Goal: Information Seeking & Learning: Understand process/instructions

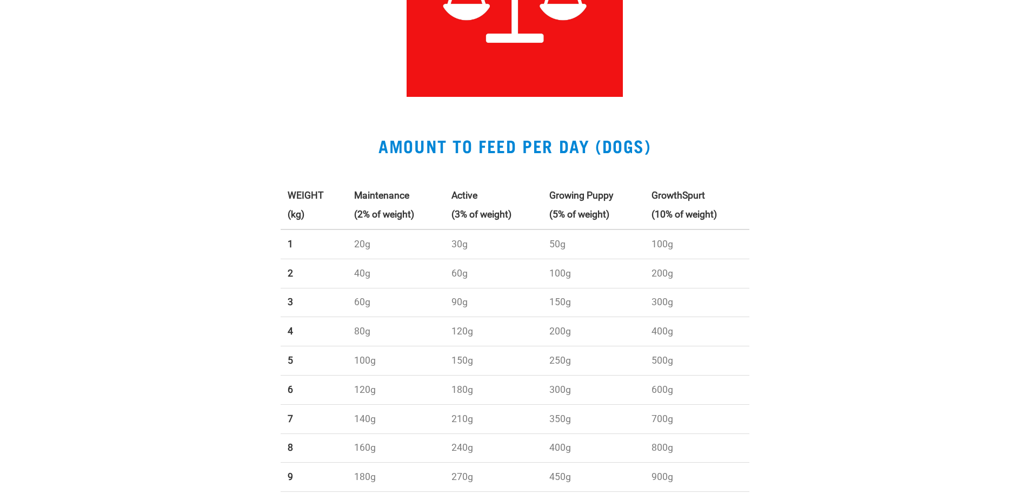
scroll to position [379, 0]
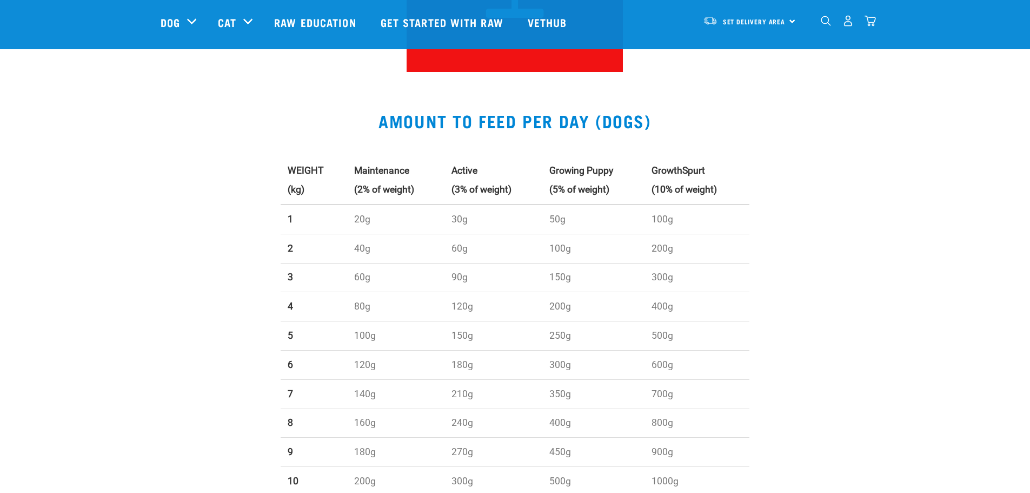
click at [470, 190] on strong "(3% of weight)" at bounding box center [482, 189] width 60 height 11
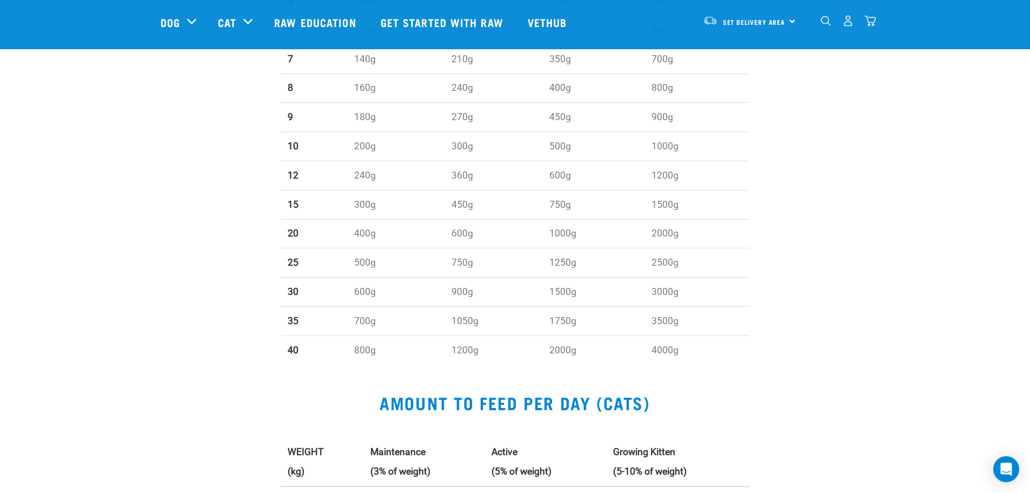
scroll to position [487, 0]
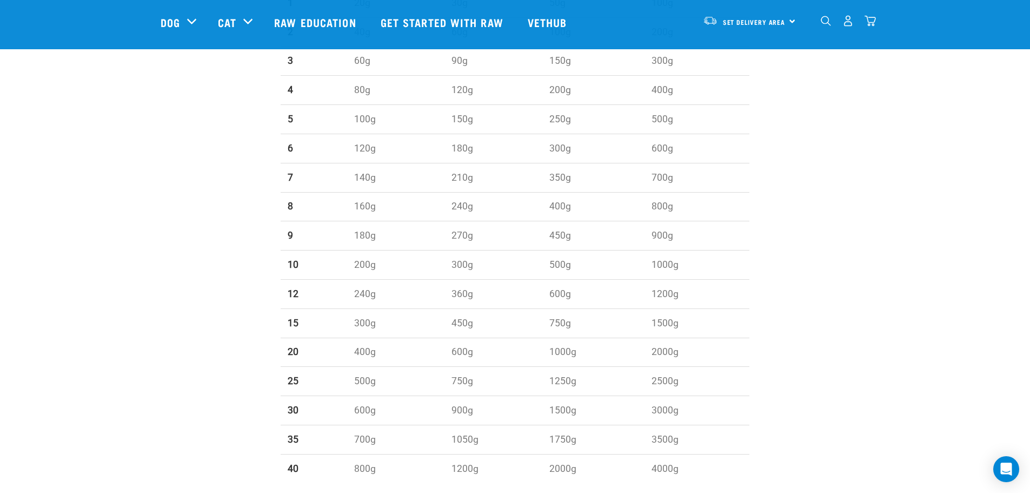
click at [293, 330] on td "15" at bounding box center [314, 322] width 67 height 29
click at [294, 364] on td "20" at bounding box center [314, 352] width 67 height 29
click at [288, 387] on tbody "1 20g 30g 50g 100g 2 40g 60g 100g 200g 3 60g 90g 150g 300g 4 80g 120g 200g 400g…" at bounding box center [515, 235] width 469 height 495
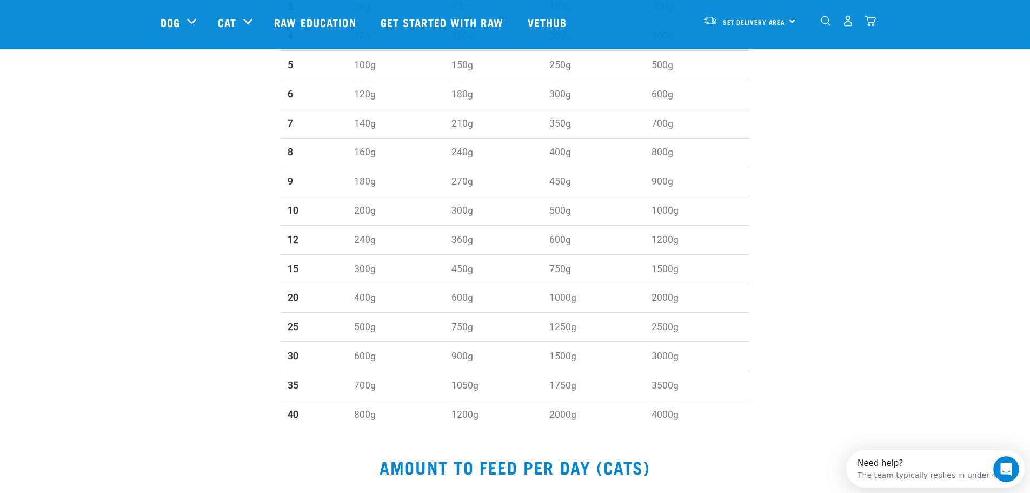
scroll to position [0, 0]
click at [380, 322] on td "500g" at bounding box center [395, 327] width 97 height 29
click at [384, 322] on td "500g" at bounding box center [395, 327] width 97 height 29
click at [400, 306] on td "400g" at bounding box center [395, 297] width 97 height 29
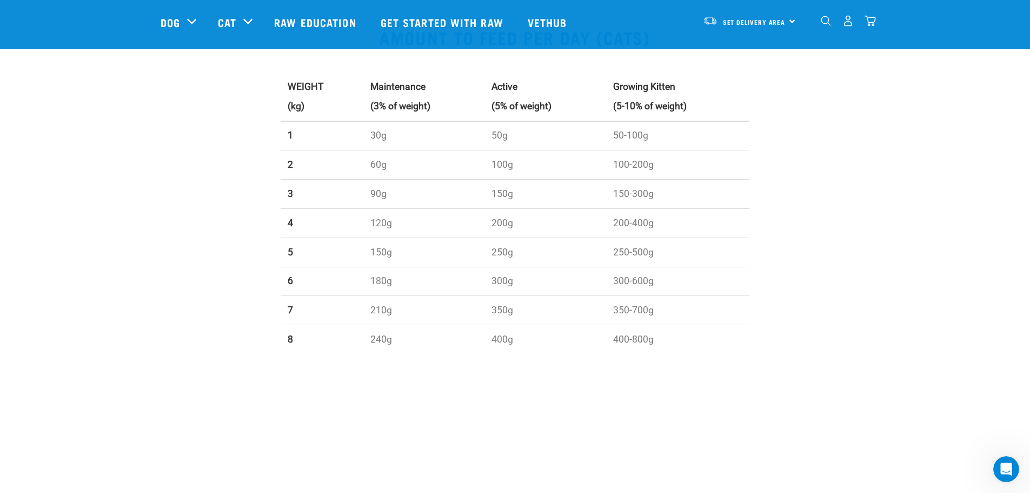
scroll to position [974, 0]
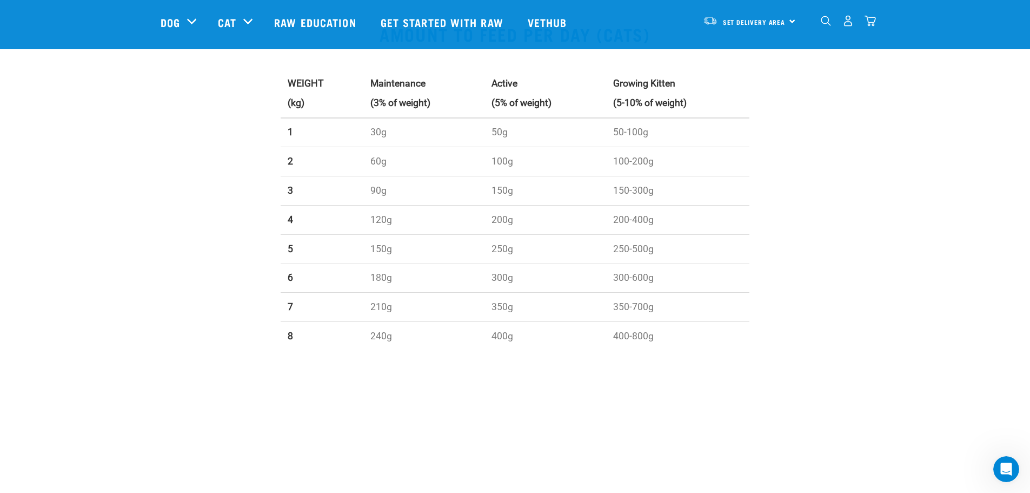
click at [399, 252] on td "150g" at bounding box center [423, 248] width 121 height 29
click at [449, 122] on td "30g" at bounding box center [423, 132] width 121 height 29
click at [451, 122] on td "30g" at bounding box center [423, 132] width 121 height 29
click at [449, 123] on td "30g" at bounding box center [423, 132] width 121 height 29
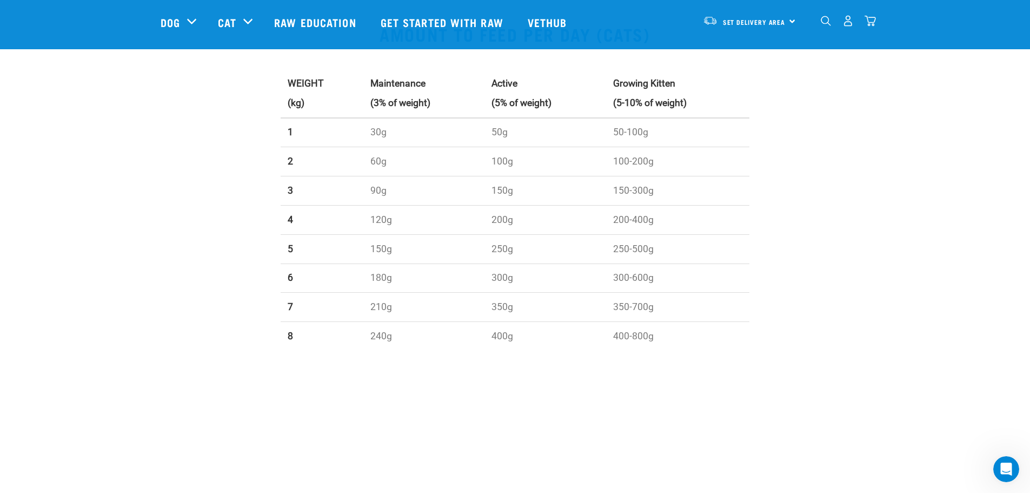
click at [447, 123] on td "30g" at bounding box center [423, 132] width 121 height 29
drag, startPoint x: 195, startPoint y: 119, endPoint x: 888, endPoint y: 69, distance: 694.7
click at [887, 69] on div "AMOUNT TO FEED PER DAY (CATS) WEIGHT (kg) Maintenance (3% of weight) Active (5%…" at bounding box center [515, 175] width 1030 height 354
click at [752, 141] on div "WEIGHT (kg) Maintenance (3% of weight) Active (5% of weight) Growing Kitten (5-…" at bounding box center [515, 211] width 482 height 296
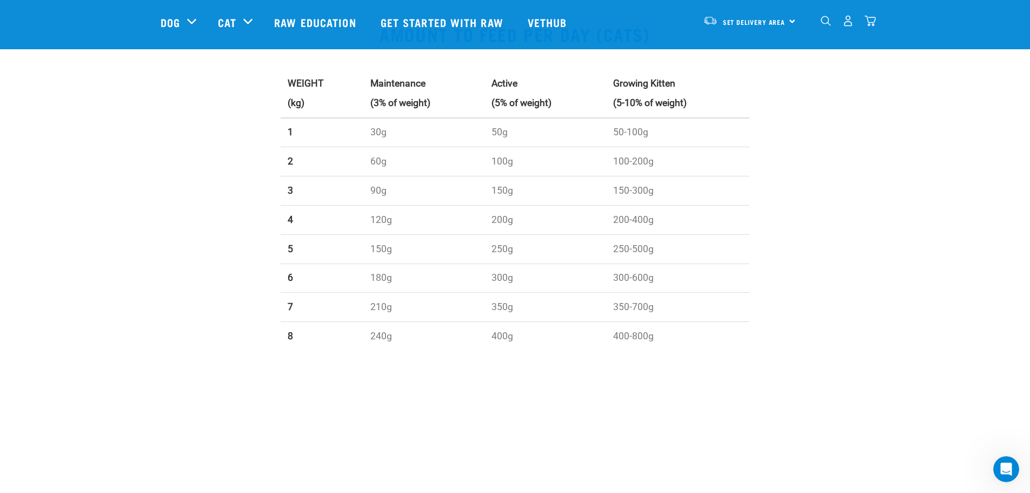
click at [716, 133] on td "50-100g" at bounding box center [677, 132] width 143 height 29
click at [712, 128] on td "50-100g" at bounding box center [677, 132] width 143 height 29
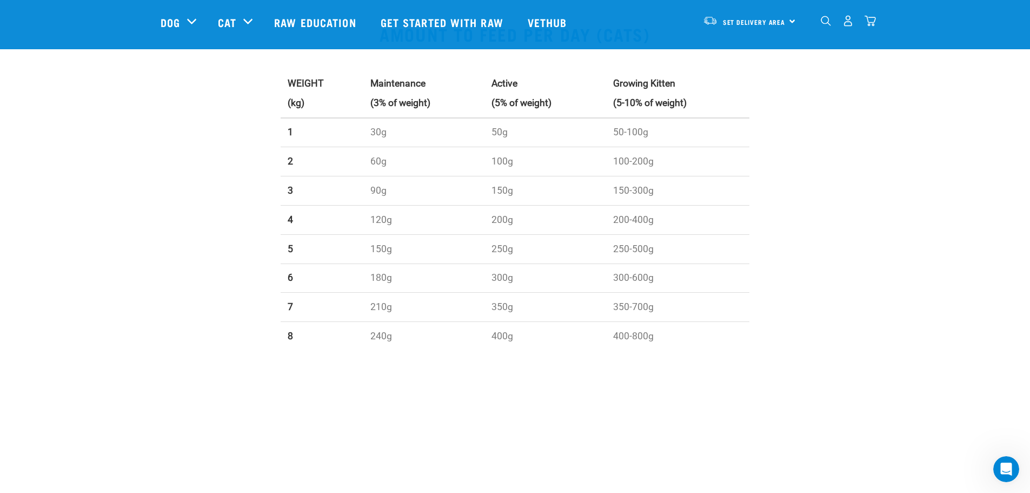
click at [390, 153] on td "60g" at bounding box center [423, 161] width 121 height 29
drag, startPoint x: 449, startPoint y: 141, endPoint x: 508, endPoint y: 141, distance: 59.0
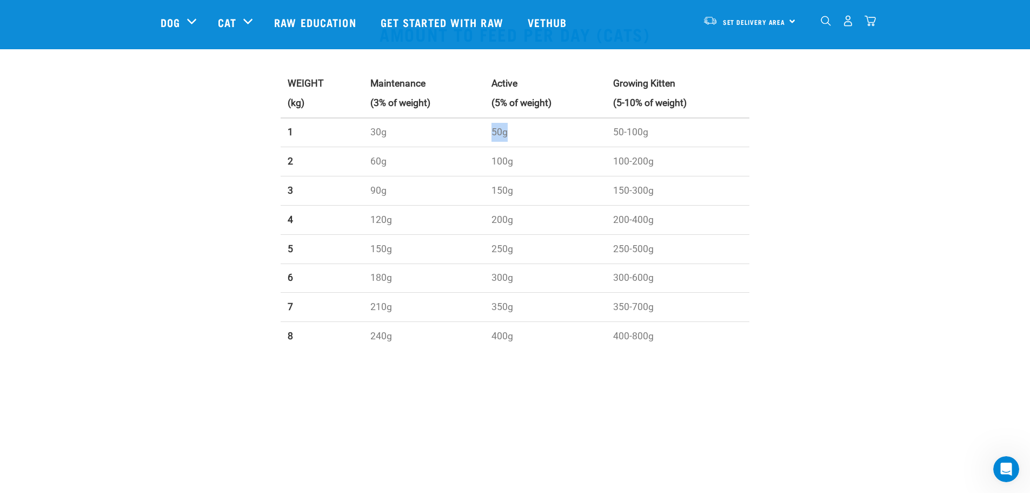
click at [507, 141] on tr "1 30g 50g 50-100g" at bounding box center [515, 132] width 469 height 29
click at [508, 141] on td "50g" at bounding box center [545, 132] width 121 height 29
click at [509, 141] on td "50g" at bounding box center [545, 132] width 121 height 29
click at [507, 168] on p "100g" at bounding box center [545, 161] width 107 height 19
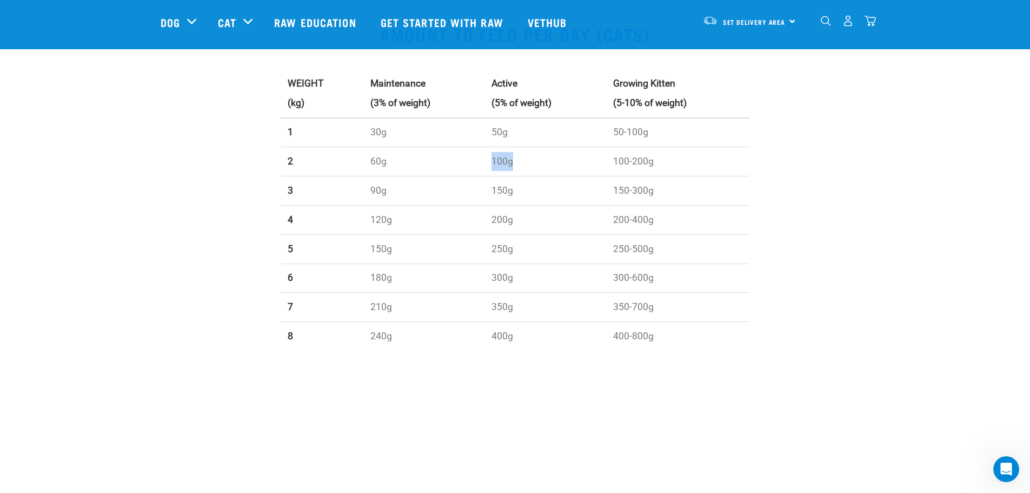
click at [507, 168] on p "100g" at bounding box center [545, 161] width 107 height 19
click at [443, 251] on td "150g" at bounding box center [423, 248] width 121 height 29
click at [418, 238] on td "150g" at bounding box center [423, 248] width 121 height 29
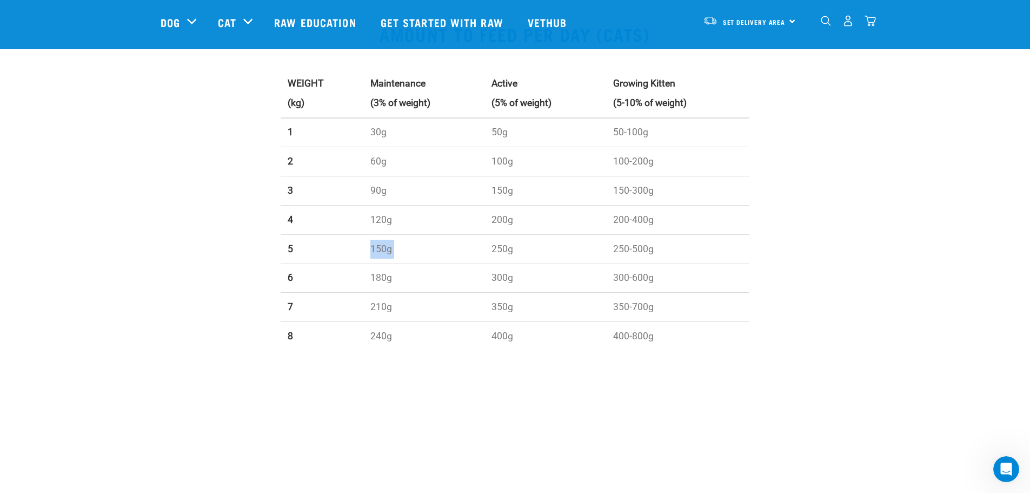
click at [418, 238] on td "150g" at bounding box center [423, 248] width 121 height 29
click at [370, 199] on td "90g" at bounding box center [423, 190] width 121 height 29
drag, startPoint x: 323, startPoint y: 248, endPoint x: 495, endPoint y: 255, distance: 171.6
click at [495, 255] on tr "5 150g 250g 250-500g" at bounding box center [515, 248] width 469 height 29
click at [315, 225] on td "4" at bounding box center [322, 219] width 83 height 29
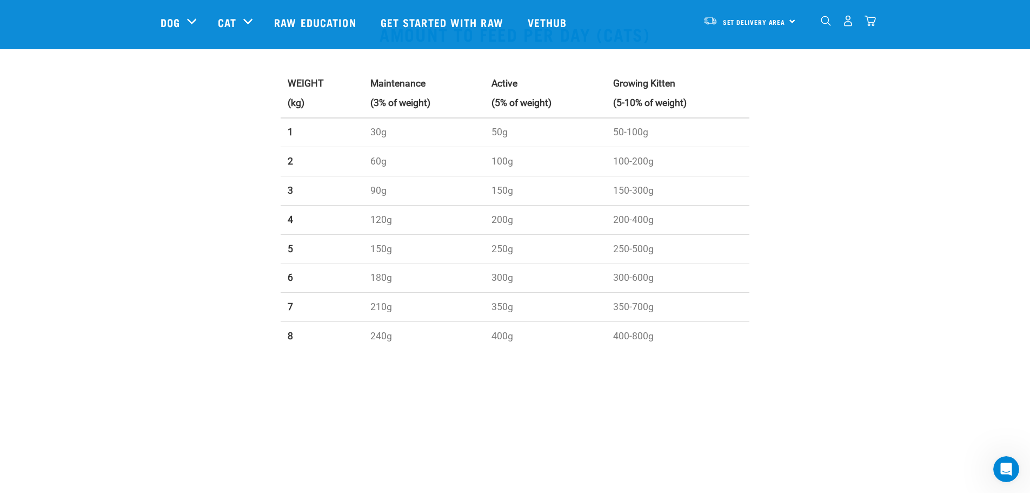
click at [401, 248] on td "150g" at bounding box center [423, 248] width 121 height 29
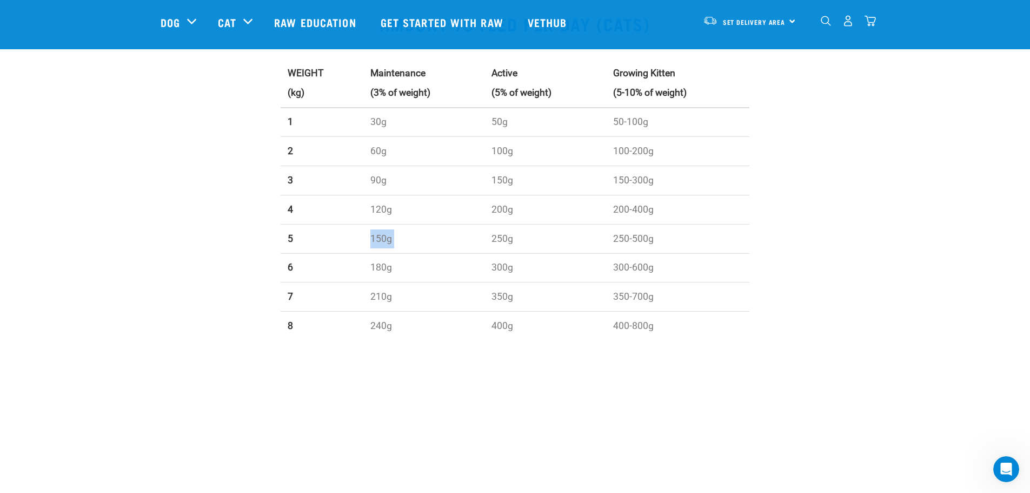
scroll to position [891, 0]
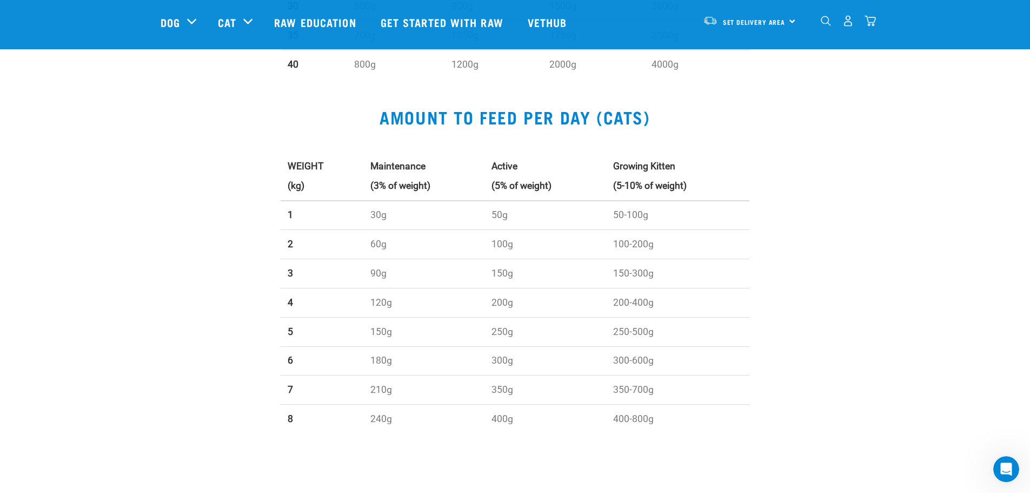
click at [538, 303] on td "200g" at bounding box center [545, 302] width 121 height 29
click at [737, 269] on td "150-300g" at bounding box center [677, 273] width 143 height 29
click at [348, 322] on td "5" at bounding box center [322, 331] width 83 height 29
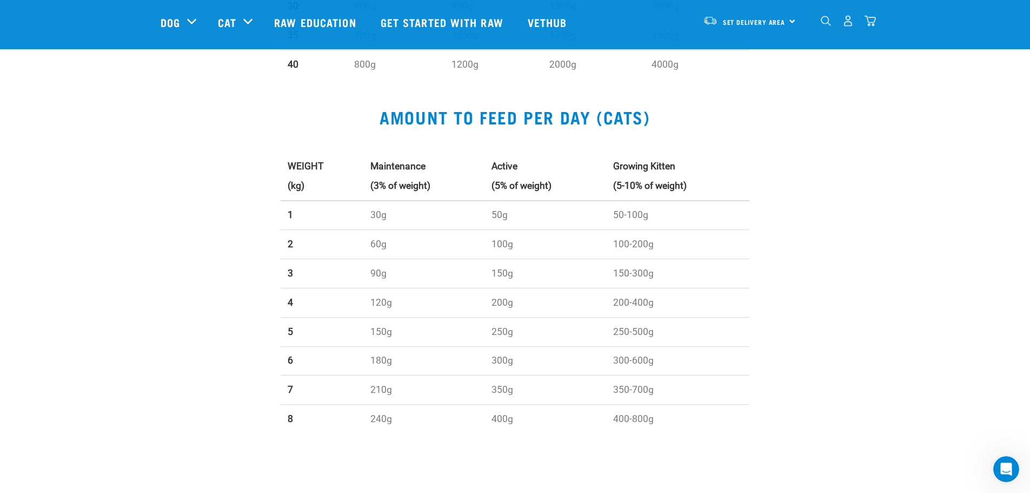
click at [350, 323] on td "5" at bounding box center [322, 331] width 83 height 29
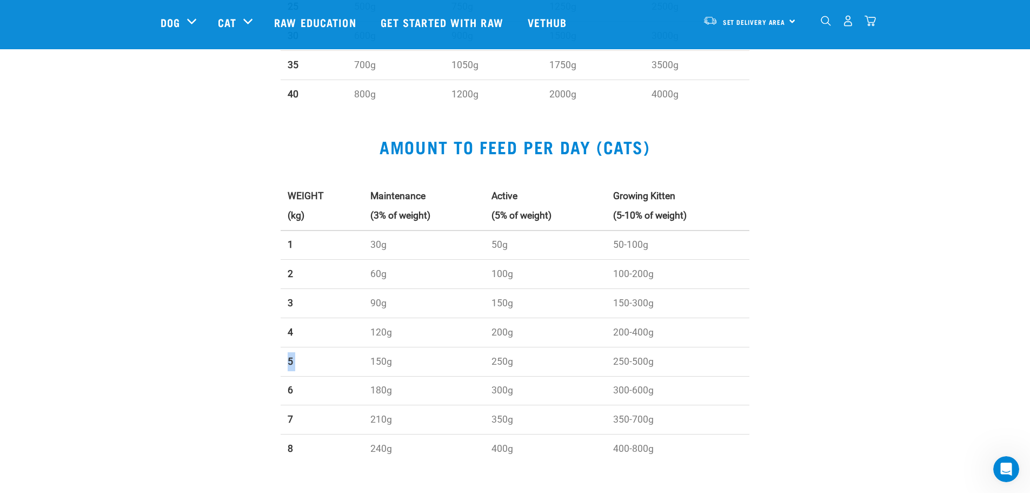
scroll to position [945, 0]
